Goal: Task Accomplishment & Management: Manage account settings

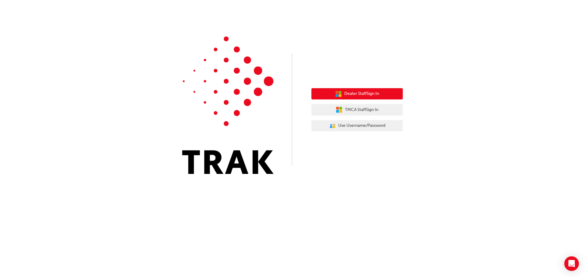
click at [329, 97] on button "Dealer Staff Sign In" at bounding box center [356, 94] width 91 height 12
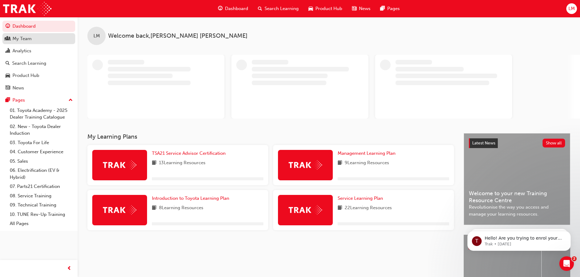
click at [36, 37] on div "My Team" at bounding box center [38, 39] width 67 height 8
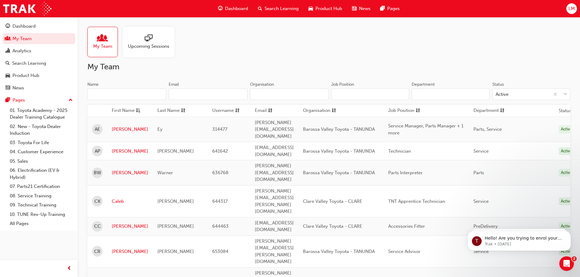
click at [141, 39] on div at bounding box center [148, 38] width 41 height 9
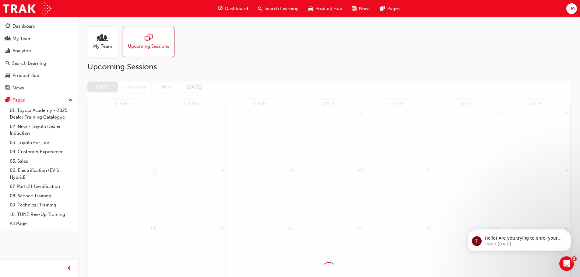
click at [105, 51] on div "My Team" at bounding box center [102, 42] width 30 height 30
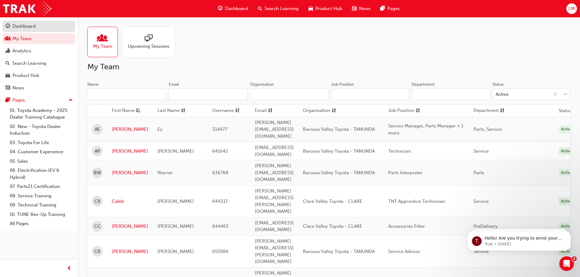
click at [41, 26] on div "Dashboard" at bounding box center [38, 27] width 67 height 8
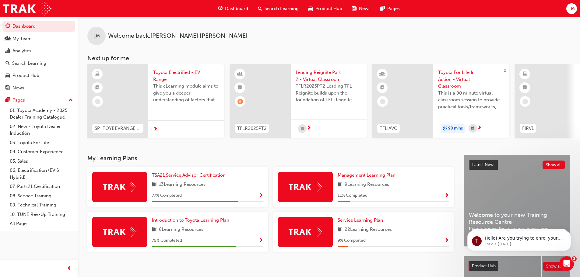
click at [331, 8] on span "Product Hub" at bounding box center [328, 8] width 27 height 7
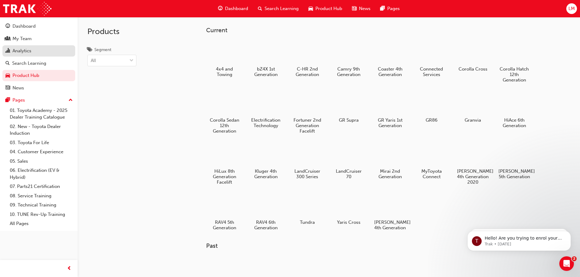
click at [27, 49] on div "Analytics" at bounding box center [21, 51] width 19 height 7
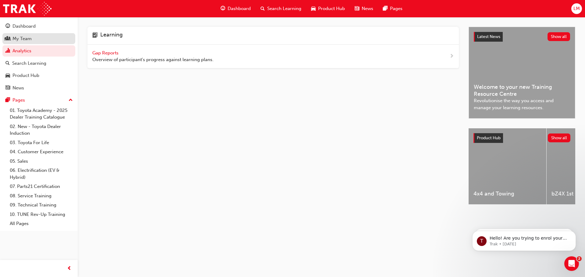
click at [31, 41] on div "My Team" at bounding box center [21, 38] width 19 height 7
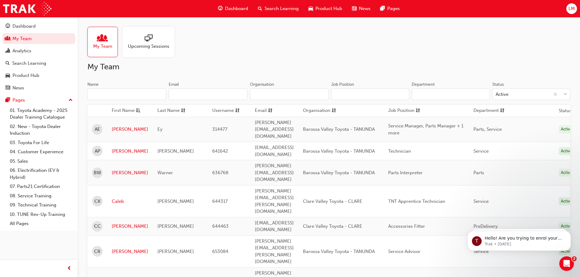
click at [152, 41] on span "sessionType_ONLINE_URL-icon" at bounding box center [149, 38] width 8 height 9
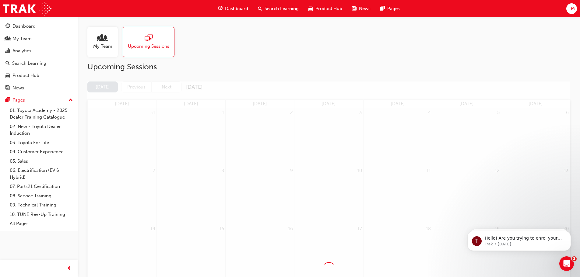
scroll to position [30, 0]
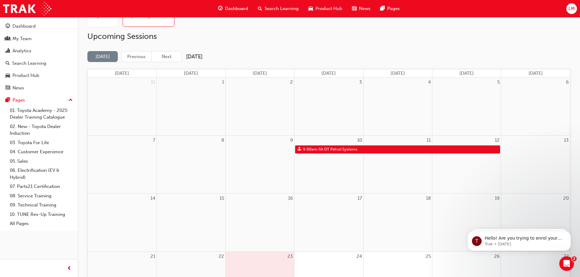
drag, startPoint x: 221, startPoint y: 104, endPoint x: 319, endPoint y: 59, distance: 107.9
click at [320, 59] on div "Today Previous Next September 2025" at bounding box center [328, 56] width 483 height 11
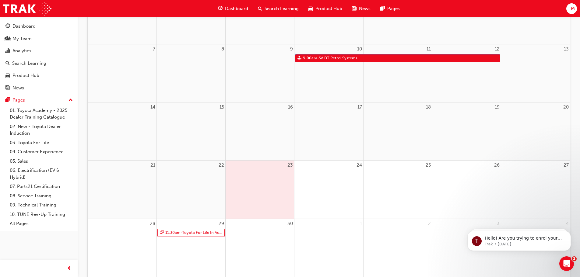
scroll to position [152, 0]
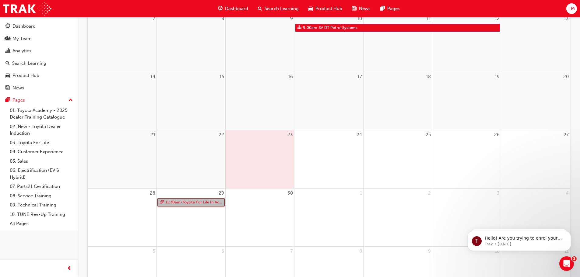
click at [202, 204] on link "11:30am - Toyota For Life In Action - Virtual Classroom" at bounding box center [190, 203] width 67 height 8
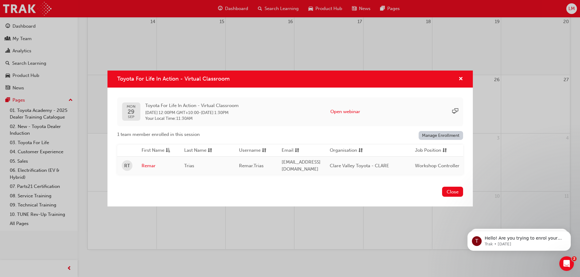
scroll to position [210, 0]
click at [461, 77] on span "cross-icon" at bounding box center [461, 79] width 5 height 5
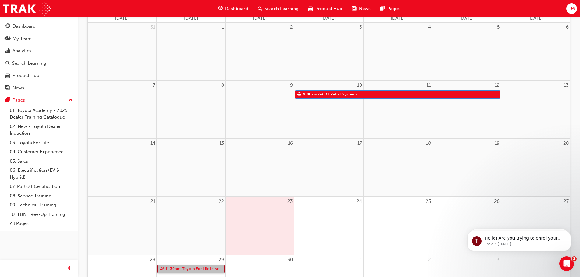
scroll to position [58, 0]
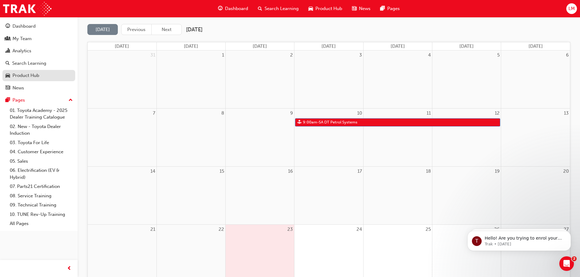
click at [33, 76] on div "Product Hub" at bounding box center [25, 75] width 27 height 7
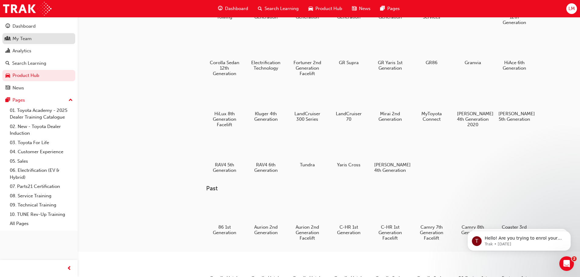
click at [34, 38] on div "My Team" at bounding box center [38, 39] width 67 height 8
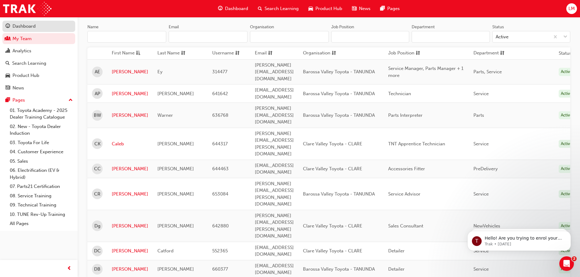
click at [33, 27] on div "Dashboard" at bounding box center [23, 26] width 23 height 7
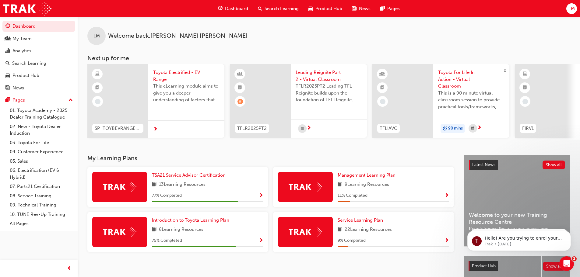
click at [269, 9] on span "Search Learning" at bounding box center [282, 8] width 34 height 7
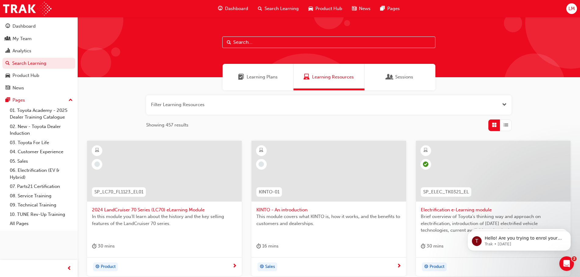
click at [231, 7] on span "Dashboard" at bounding box center [236, 8] width 23 height 7
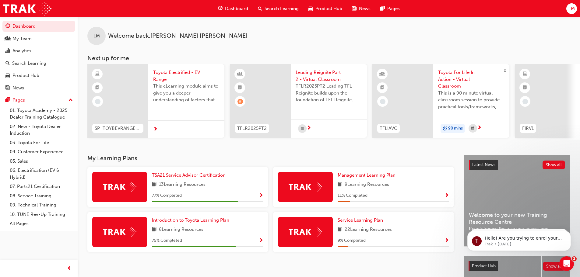
click at [570, 8] on span "LM" at bounding box center [572, 8] width 6 height 7
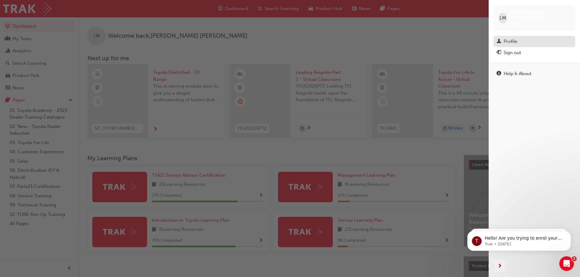
click at [510, 38] on div "Profile" at bounding box center [511, 41] width 14 height 7
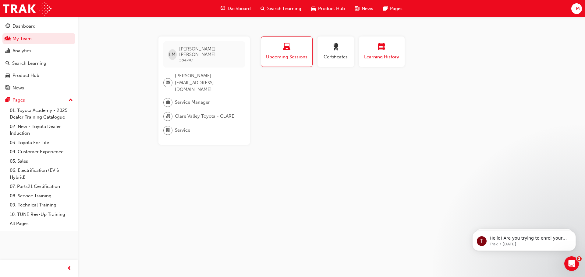
click at [372, 47] on div "button" at bounding box center [381, 47] width 37 height 9
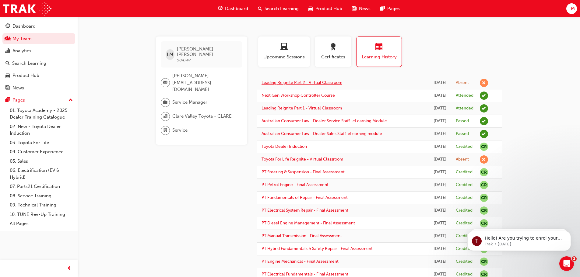
click at [322, 83] on link "Leading Reignite Part 2 - Virtual Classroom" at bounding box center [302, 82] width 81 height 5
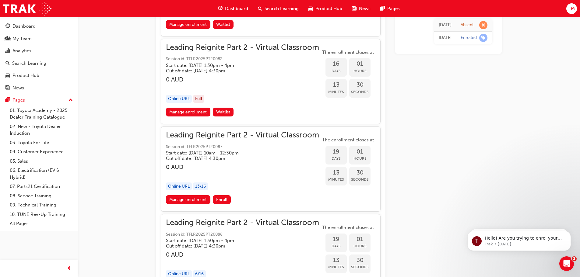
scroll to position [1942, 0]
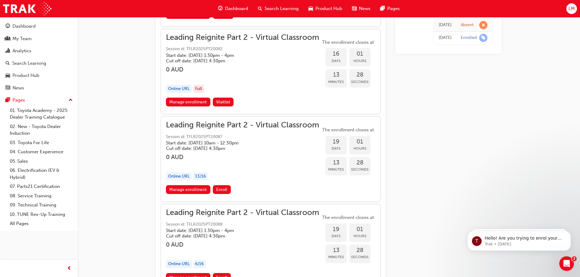
click at [229, 136] on span "Session id: TFLR2025PT20087" at bounding box center [242, 137] width 153 height 7
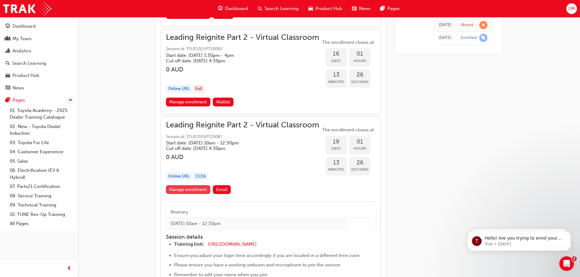
click at [185, 186] on link "Manage enrollment" at bounding box center [188, 189] width 44 height 9
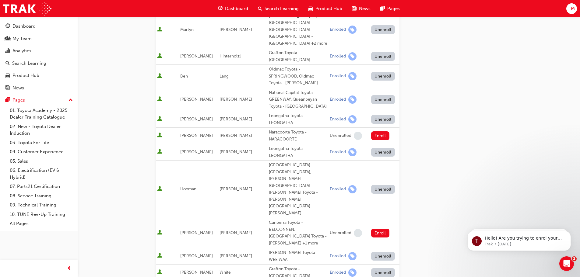
scroll to position [304, 0]
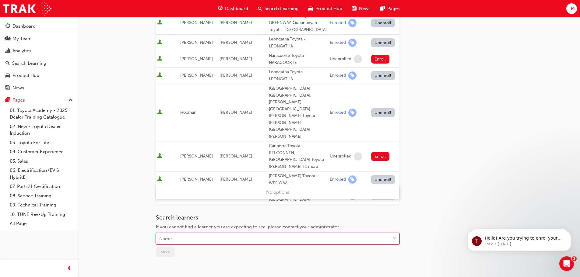
click at [180, 234] on div "Name" at bounding box center [273, 239] width 234 height 11
type input "liam"
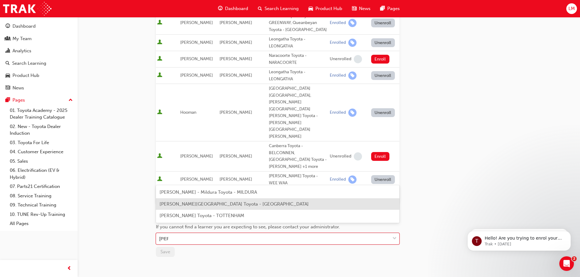
click at [214, 205] on span "Liam Mosley - Clare Valley Toyota - CLARE" at bounding box center [234, 204] width 149 height 5
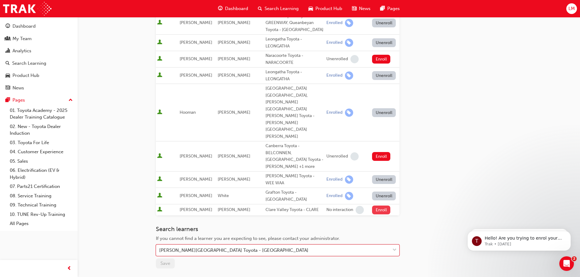
click at [377, 206] on button "Enroll" at bounding box center [381, 210] width 18 height 9
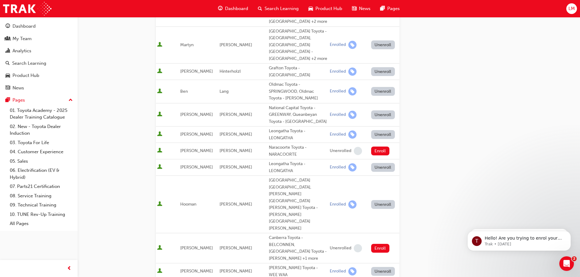
scroll to position [213, 0]
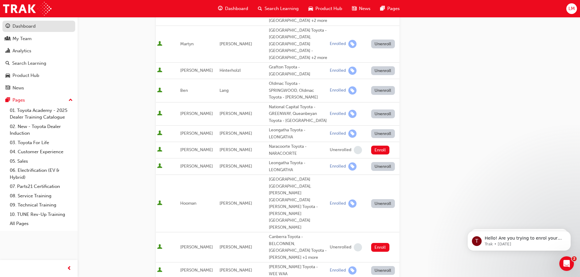
click at [23, 28] on div "Dashboard" at bounding box center [23, 26] width 23 height 7
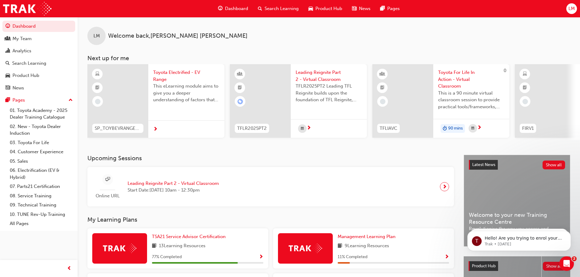
click at [228, 8] on span "Dashboard" at bounding box center [236, 8] width 23 height 7
click at [97, 35] on span "LM" at bounding box center [96, 36] width 6 height 7
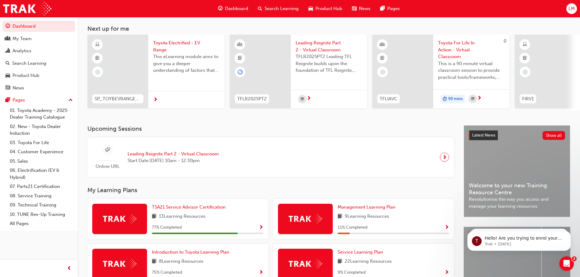
scroll to position [30, 0]
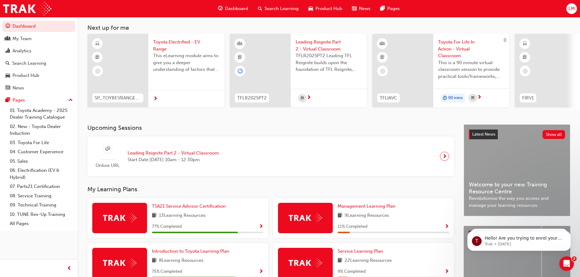
click at [321, 44] on span "Leading Reignite Part 2 - Virtual Classroom" at bounding box center [329, 46] width 66 height 14
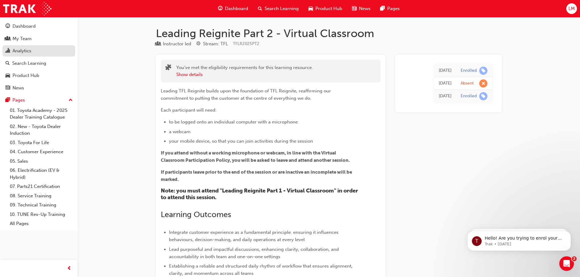
click at [60, 48] on div "Analytics" at bounding box center [38, 51] width 67 height 8
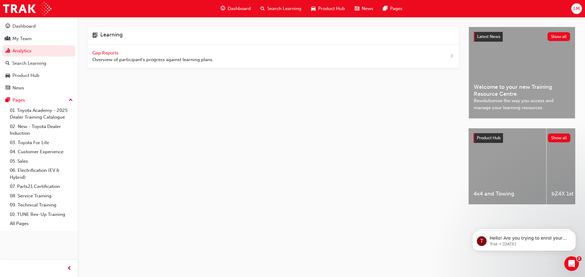
click at [104, 51] on span "Gap Reports" at bounding box center [105, 52] width 27 height 5
